Goal: Information Seeking & Learning: Check status

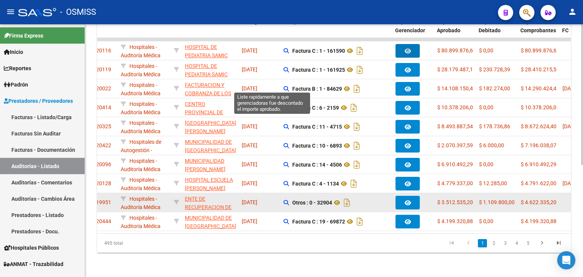
scroll to position [201, 0]
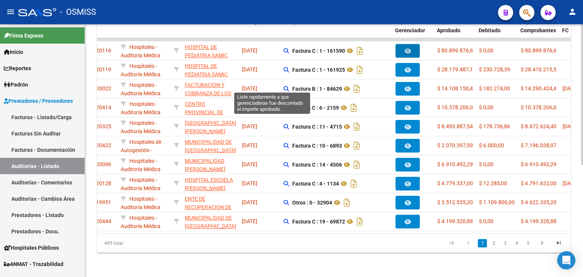
click at [491, 242] on link "2" at bounding box center [494, 243] width 9 height 8
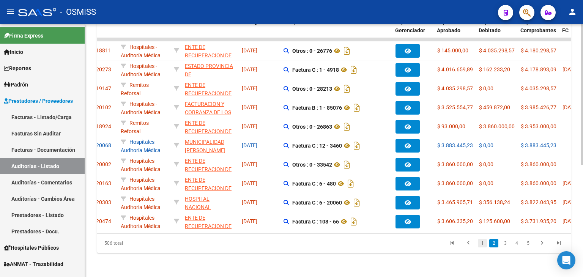
click at [481, 245] on link "1" at bounding box center [482, 243] width 9 height 8
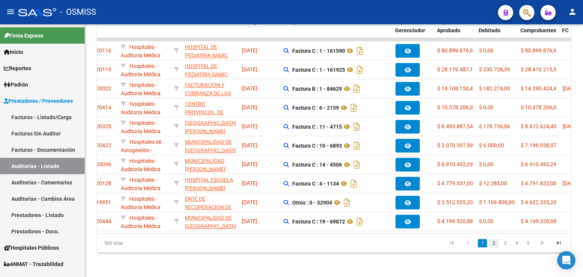
click at [495, 242] on link "2" at bounding box center [494, 243] width 9 height 8
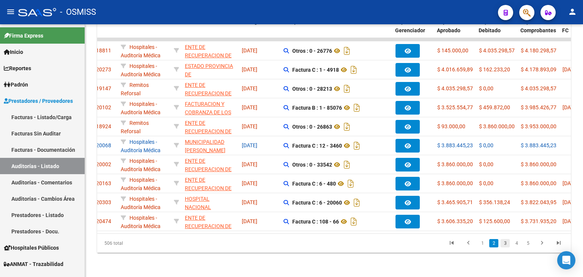
click at [504, 246] on link "3" at bounding box center [505, 243] width 9 height 8
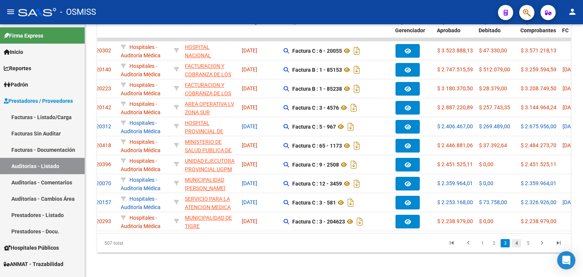
click at [514, 242] on link "4" at bounding box center [516, 243] width 9 height 8
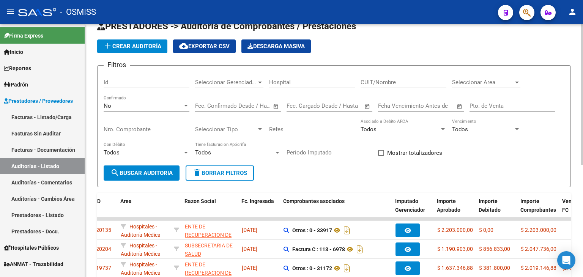
scroll to position [0, 0]
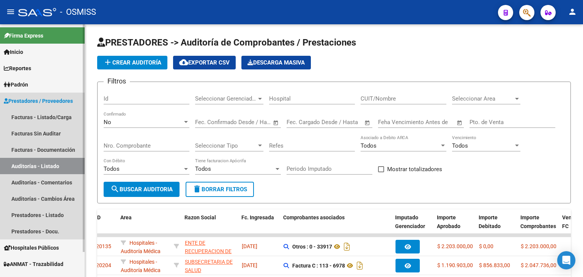
click at [55, 169] on link "Auditorías - Listado" at bounding box center [42, 166] width 85 height 16
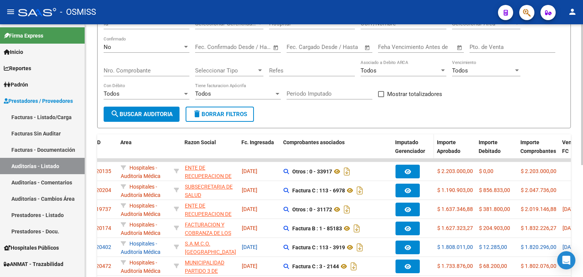
scroll to position [76, 0]
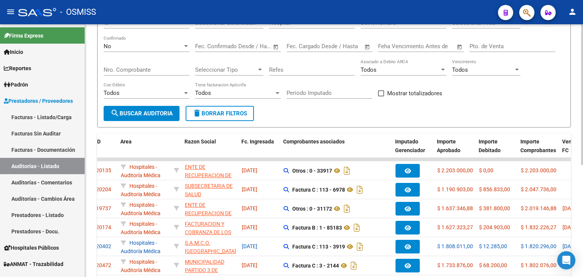
click at [158, 113] on span "search Buscar Auditoria" at bounding box center [142, 113] width 62 height 7
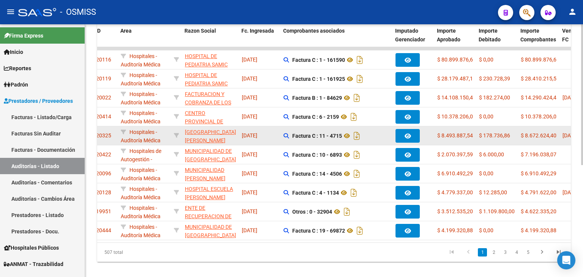
scroll to position [190, 0]
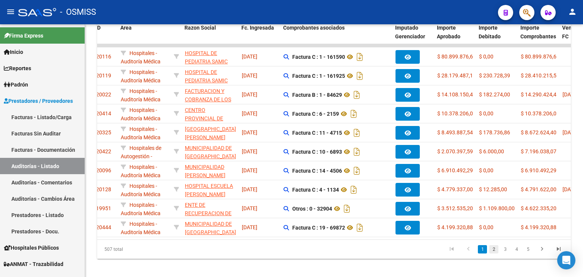
click at [494, 253] on link "2" at bounding box center [494, 249] width 9 height 8
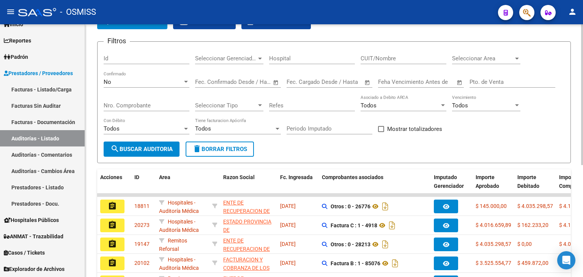
scroll to position [38, 0]
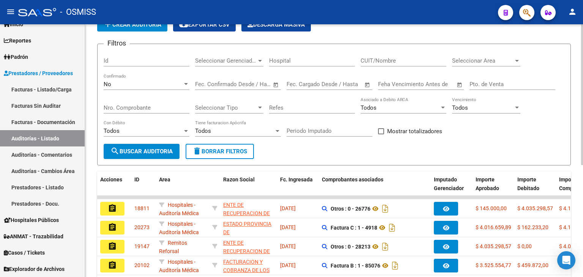
click at [149, 102] on div "Nro. Comprobante" at bounding box center [147, 105] width 86 height 16
type input "84129"
click at [134, 145] on button "search Buscar Auditoria" at bounding box center [142, 151] width 76 height 15
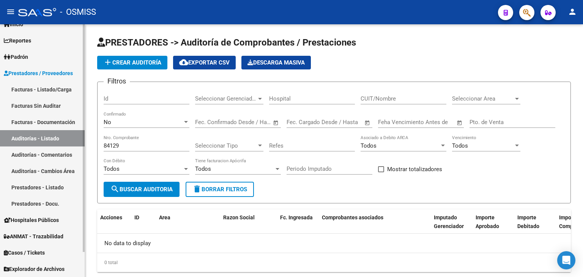
scroll to position [0, 0]
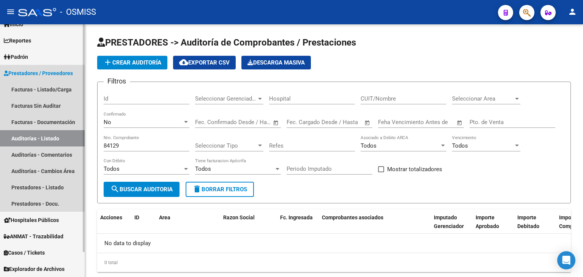
click at [41, 137] on link "Auditorías - Listado" at bounding box center [42, 138] width 85 height 16
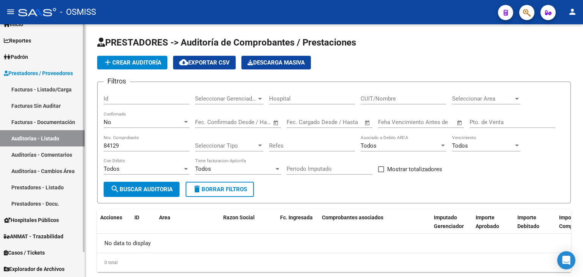
click at [50, 139] on link "Auditorías - Listado" at bounding box center [42, 138] width 85 height 16
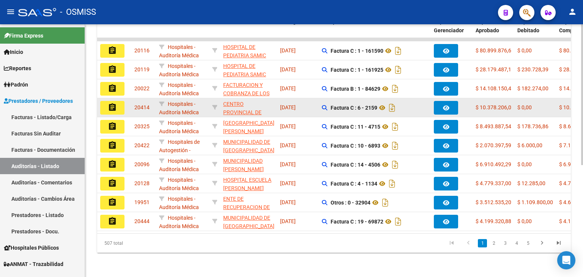
scroll to position [201, 0]
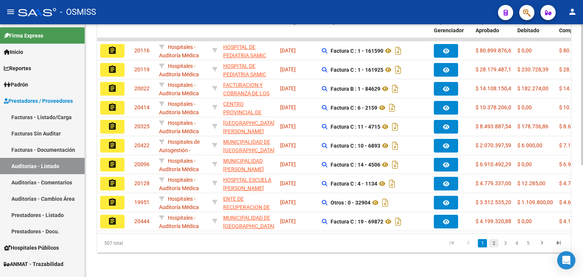
click at [497, 246] on link "2" at bounding box center [494, 243] width 9 height 8
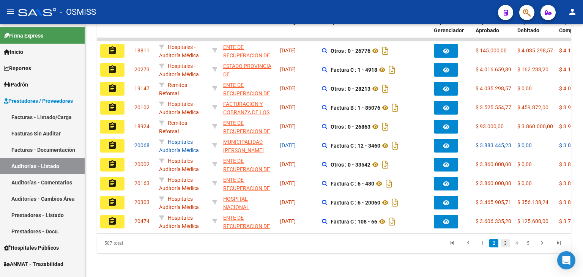
click at [505, 243] on link "3" at bounding box center [505, 243] width 9 height 8
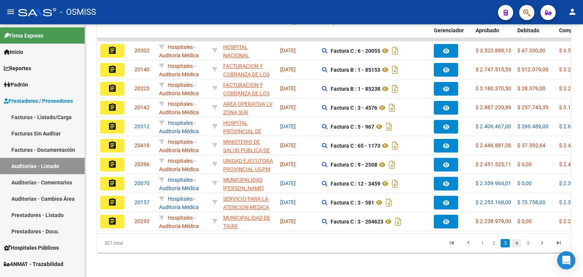
click at [516, 244] on link "4" at bounding box center [516, 243] width 9 height 8
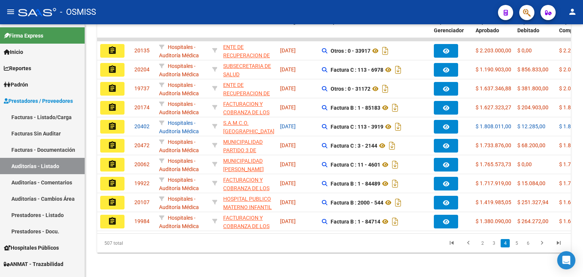
click at [516, 244] on link "5" at bounding box center [516, 243] width 9 height 8
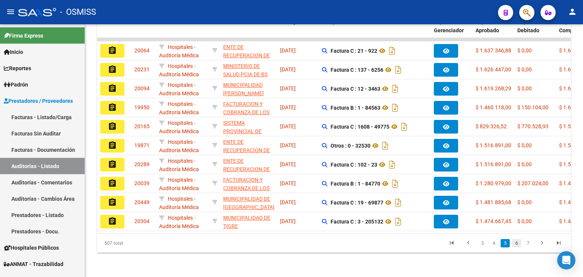
click at [518, 244] on link "6" at bounding box center [516, 243] width 9 height 8
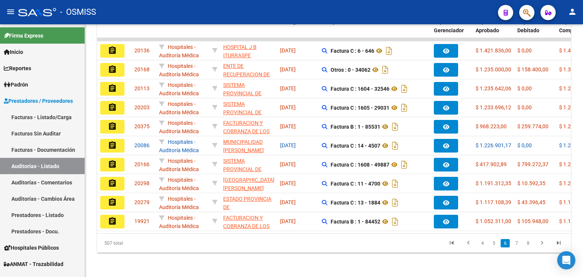
click at [518, 244] on link "7" at bounding box center [516, 243] width 9 height 8
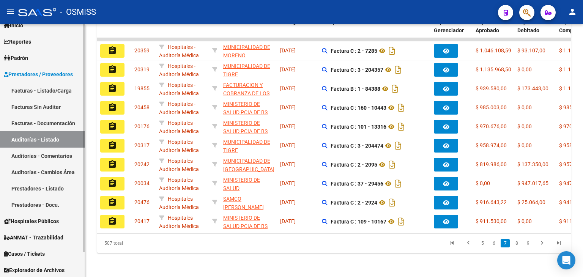
scroll to position [28, 0]
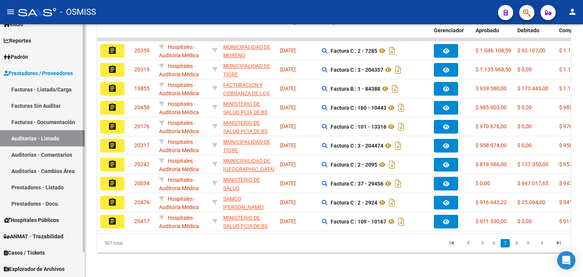
click at [47, 174] on link "Auditorías - Cambios Área" at bounding box center [42, 171] width 85 height 16
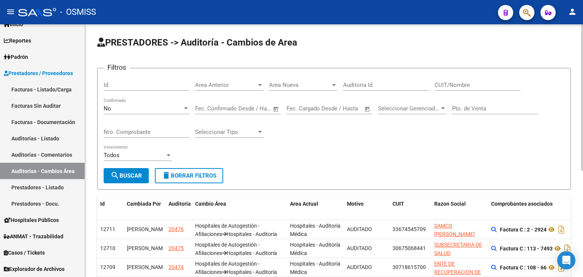
click at [170, 130] on input "Nro. Comprobante" at bounding box center [147, 132] width 86 height 7
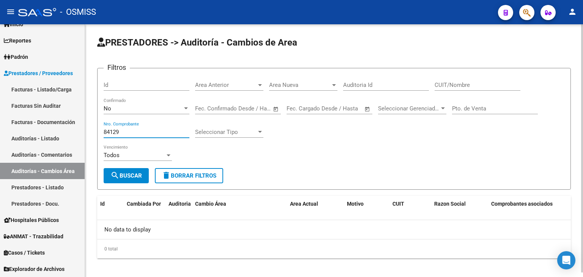
scroll to position [5, 0]
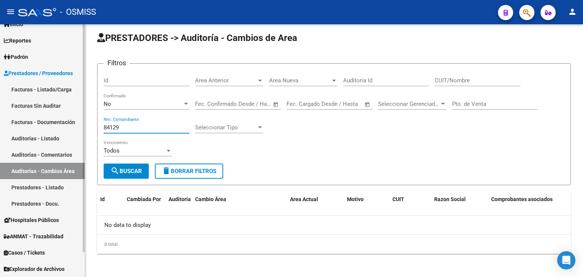
type input "84129"
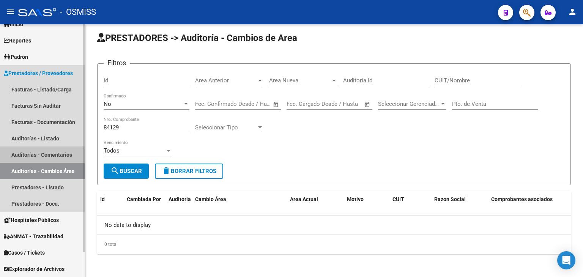
click at [37, 152] on link "Auditorías - Comentarios" at bounding box center [42, 155] width 85 height 16
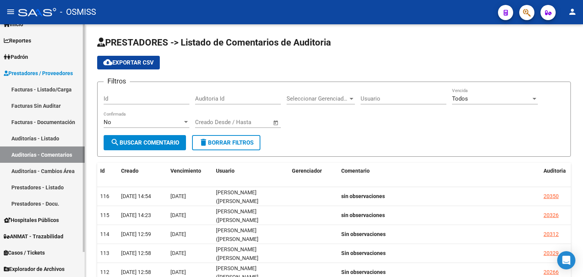
click at [18, 136] on link "Auditorías - Listado" at bounding box center [42, 138] width 85 height 16
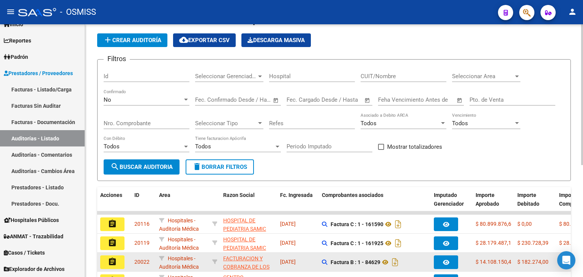
scroll to position [11, 0]
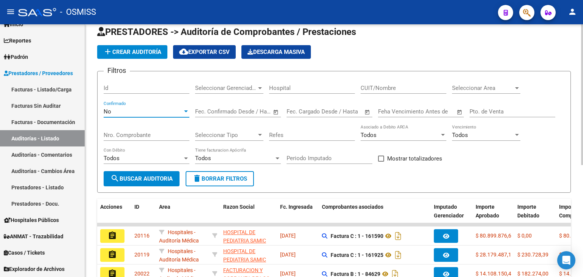
click at [183, 110] on div at bounding box center [186, 112] width 7 height 6
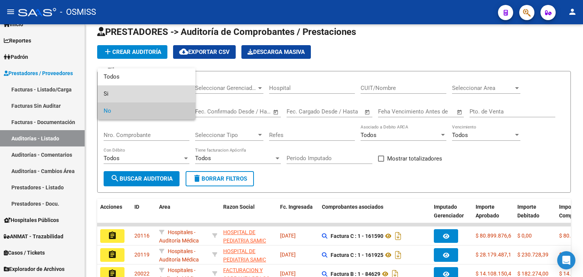
click at [140, 95] on span "Si" at bounding box center [147, 93] width 86 height 17
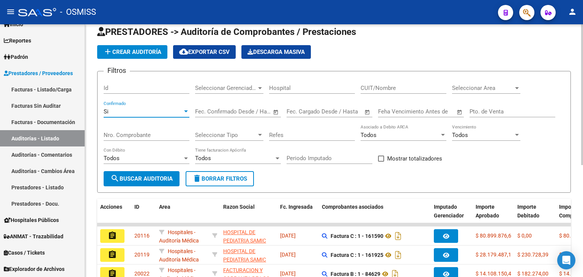
click at [153, 134] on input "Nro. Comprobante" at bounding box center [147, 135] width 86 height 7
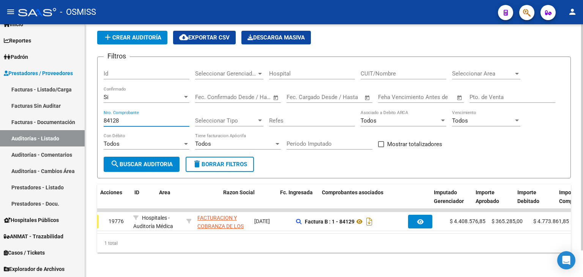
scroll to position [0, 0]
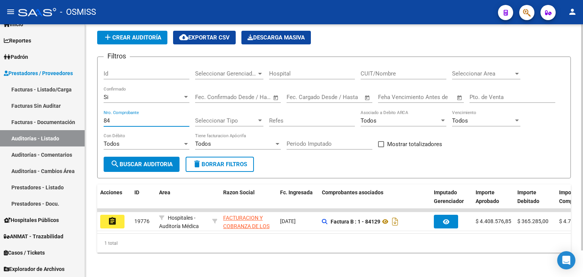
type input "8"
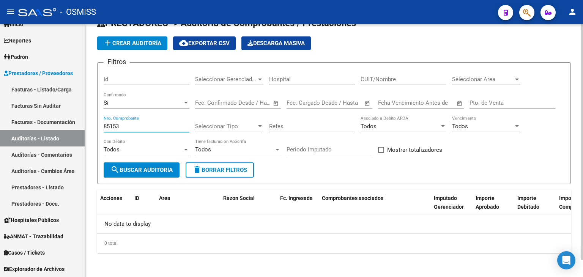
scroll to position [18, 0]
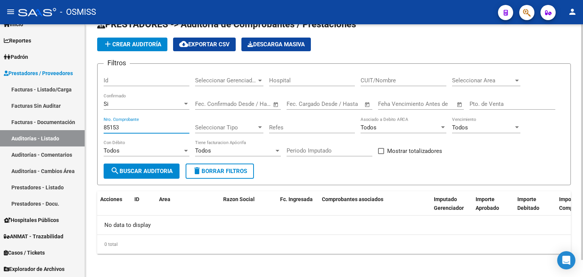
type input "85153"
click at [184, 102] on div at bounding box center [186, 104] width 7 height 6
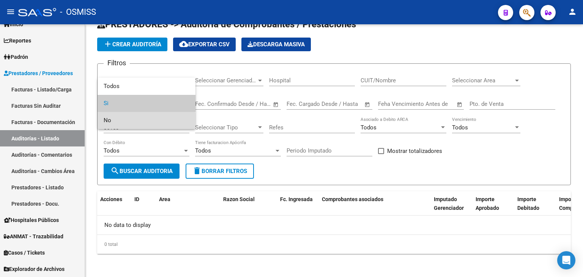
click at [131, 123] on span "No" at bounding box center [147, 120] width 86 height 17
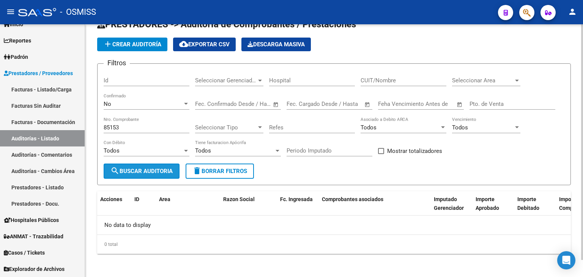
click at [136, 168] on span "search Buscar Auditoria" at bounding box center [142, 171] width 62 height 7
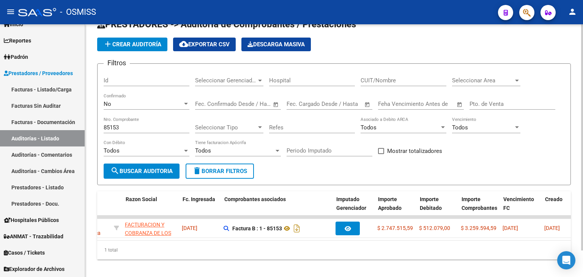
scroll to position [0, 97]
